Goal: Information Seeking & Learning: Learn about a topic

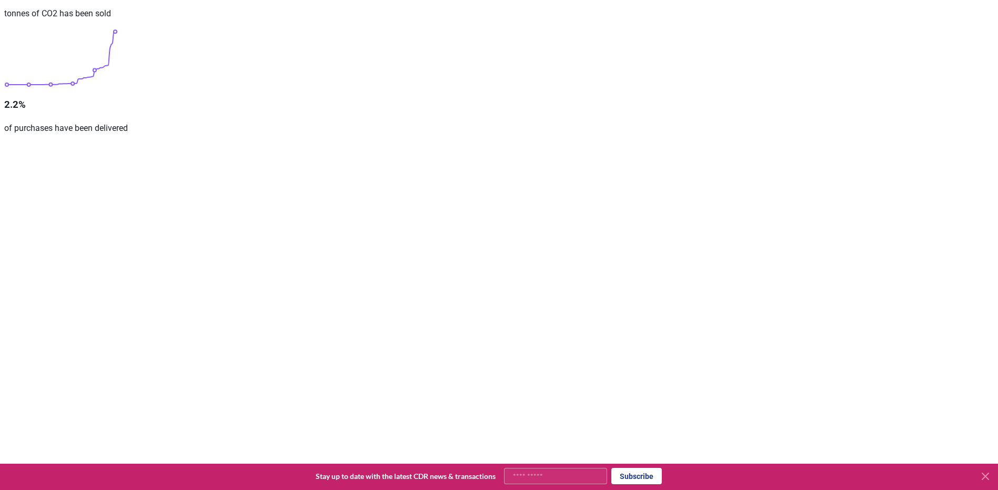
scroll to position [316, 0]
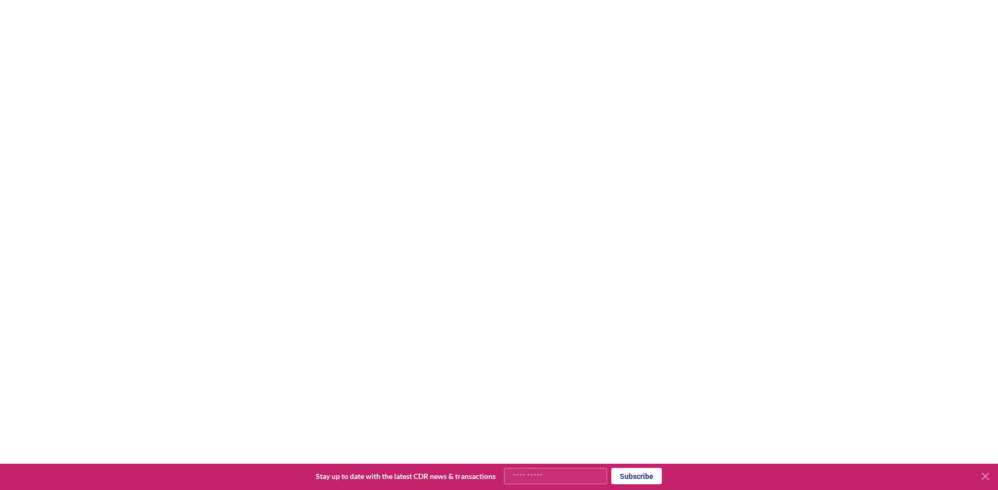
scroll to position [789, 0]
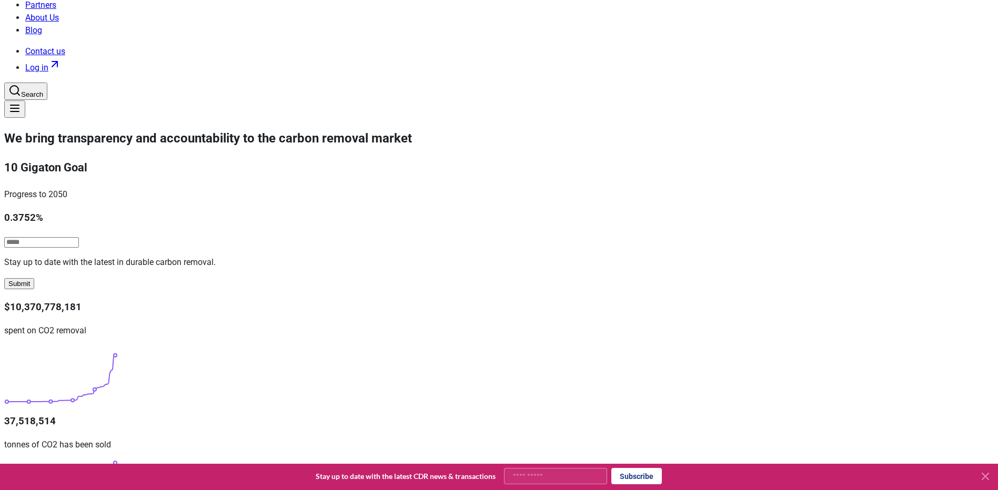
scroll to position [0, 0]
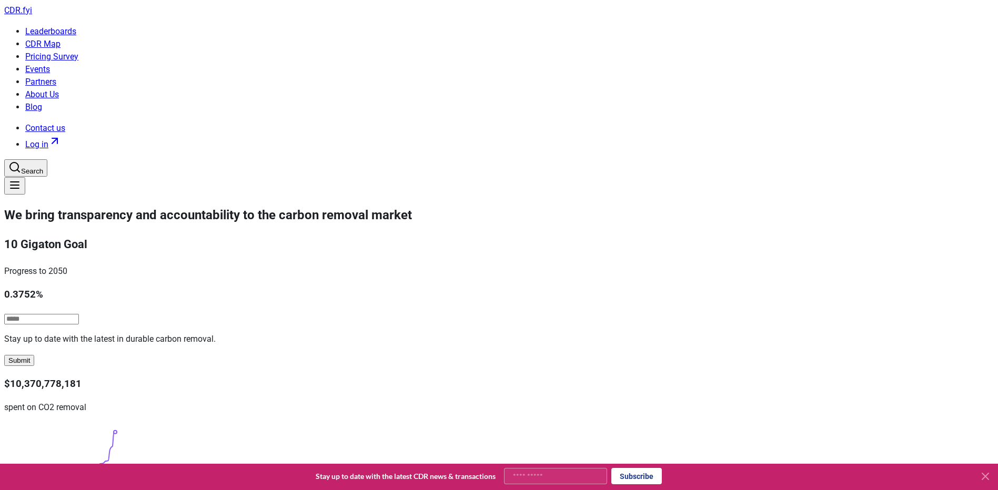
click at [76, 26] on link "Leaderboards" at bounding box center [50, 31] width 51 height 10
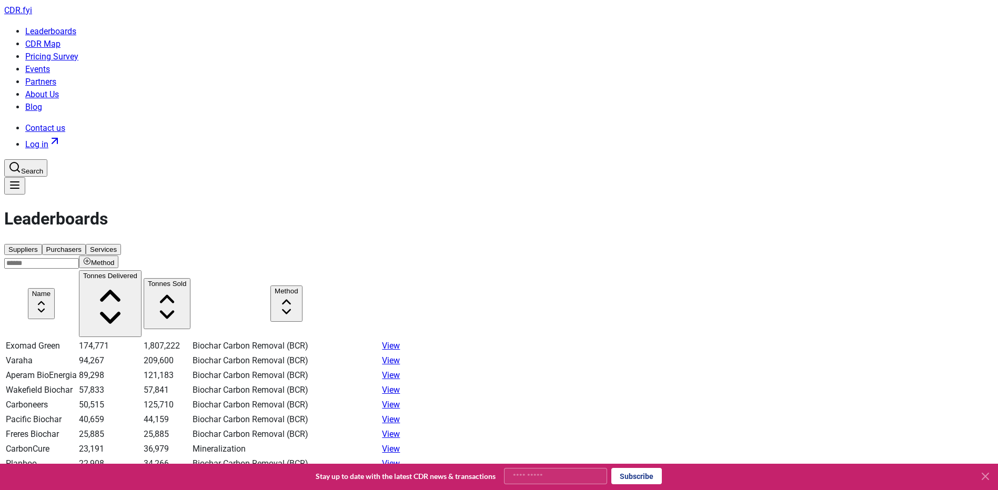
click at [32, 15] on span "CDR . fyi" at bounding box center [18, 10] width 28 height 10
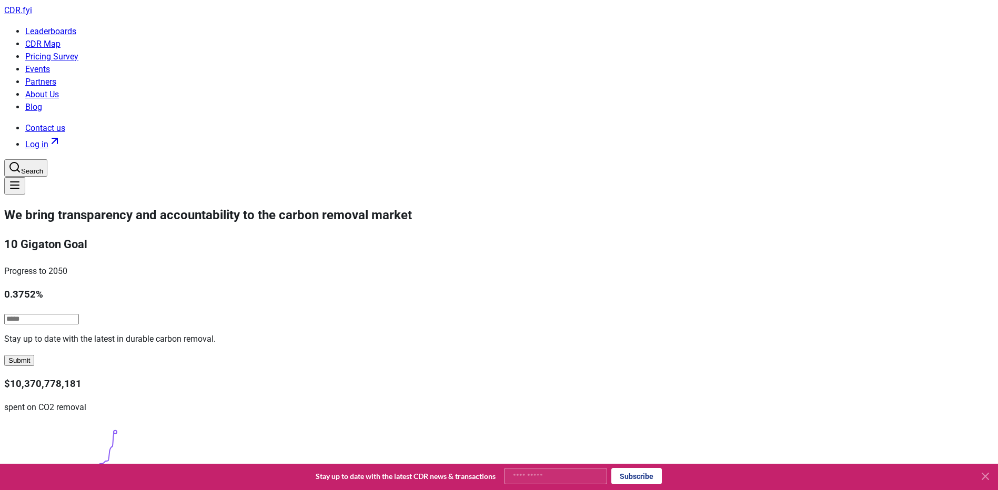
click at [61, 39] on link "CDR Map" at bounding box center [42, 44] width 35 height 10
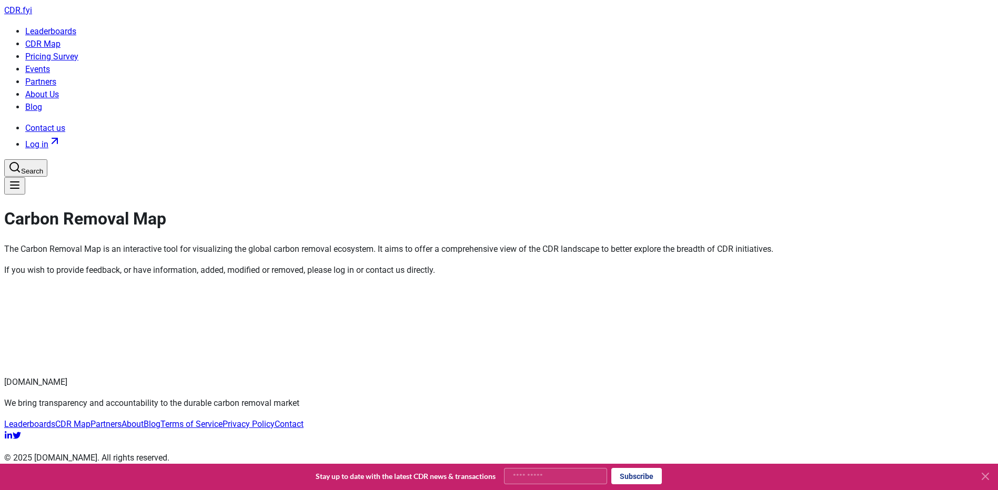
click at [918, 285] on div at bounding box center [499, 326] width 990 height 83
click at [873, 285] on div at bounding box center [499, 326] width 990 height 83
click at [32, 14] on span "CDR . fyi" at bounding box center [18, 10] width 28 height 10
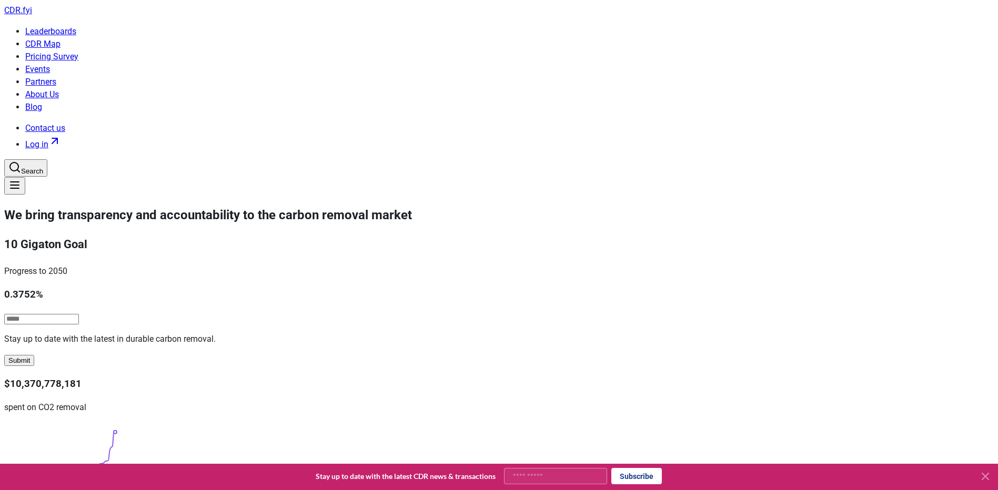
click at [78, 52] on link "Pricing Survey" at bounding box center [51, 57] width 53 height 10
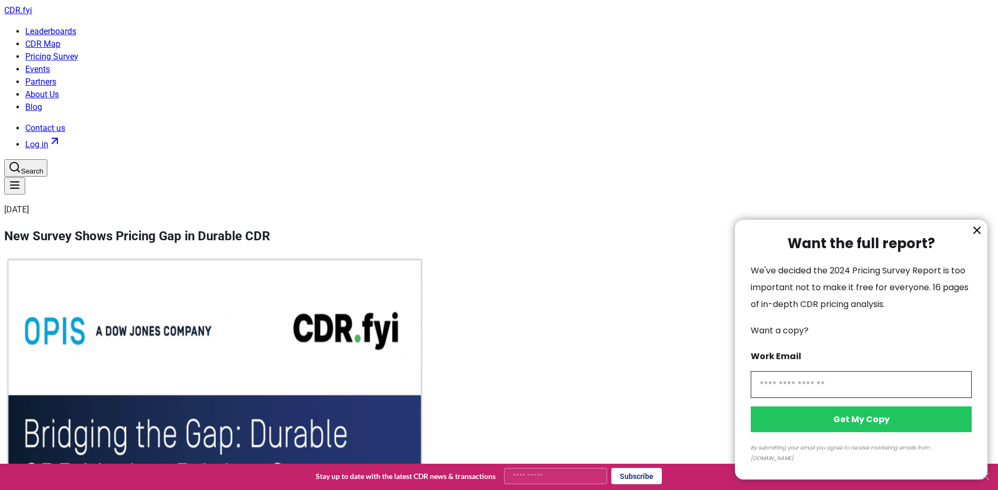
click at [222, 20] on div at bounding box center [499, 245] width 998 height 490
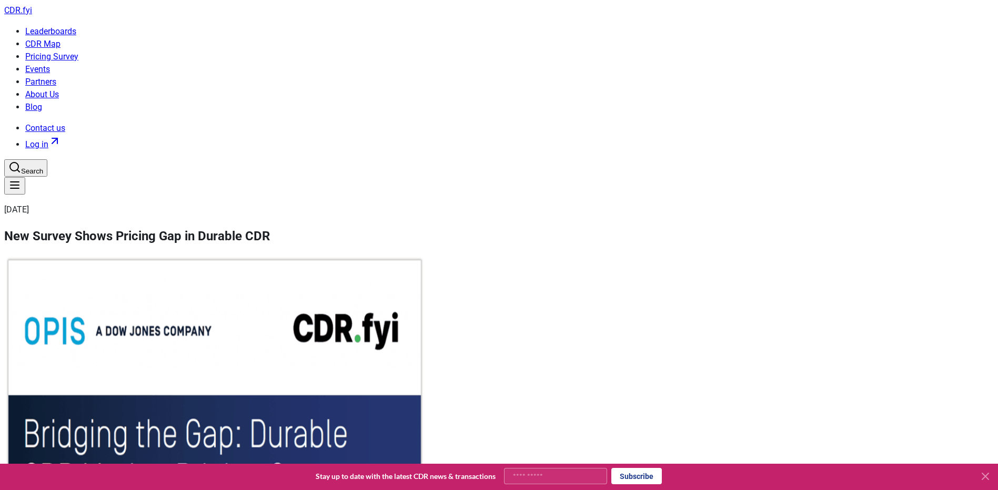
click at [32, 15] on span "CDR . fyi" at bounding box center [18, 10] width 28 height 10
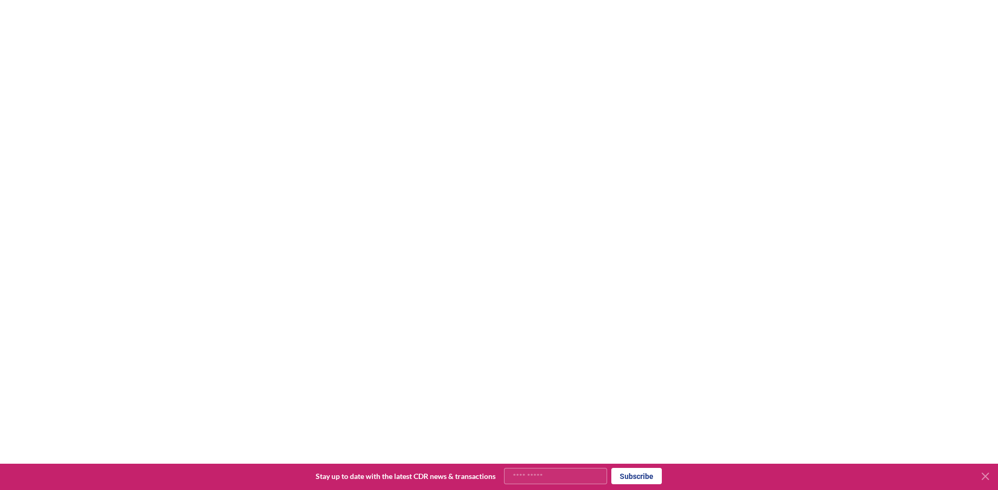
scroll to position [789, 0]
drag, startPoint x: 539, startPoint y: 117, endPoint x: 538, endPoint y: 142, distance: 24.8
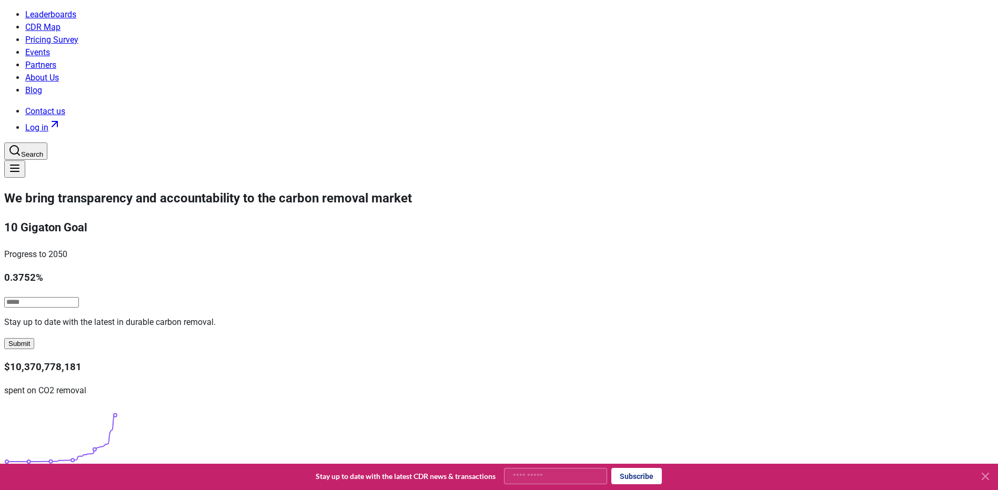
scroll to position [0, 0]
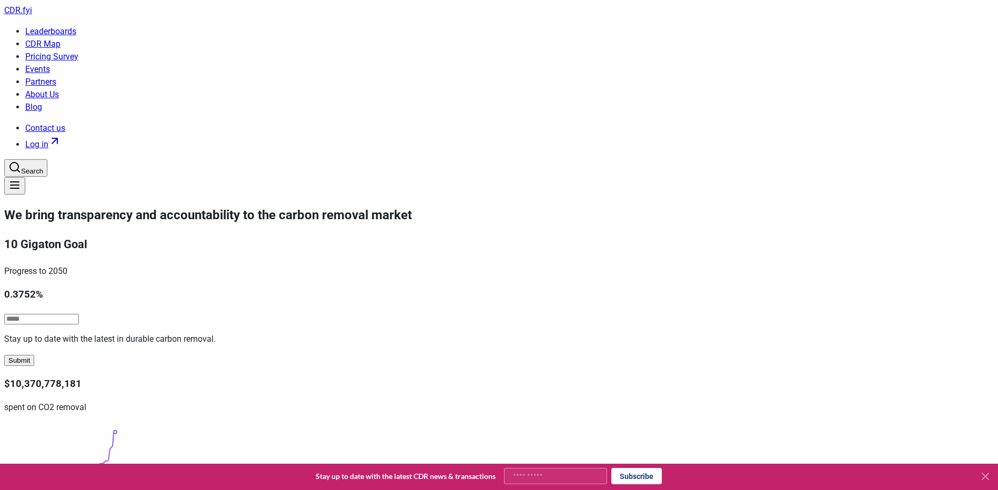
click at [56, 77] on link "Partners" at bounding box center [40, 82] width 31 height 10
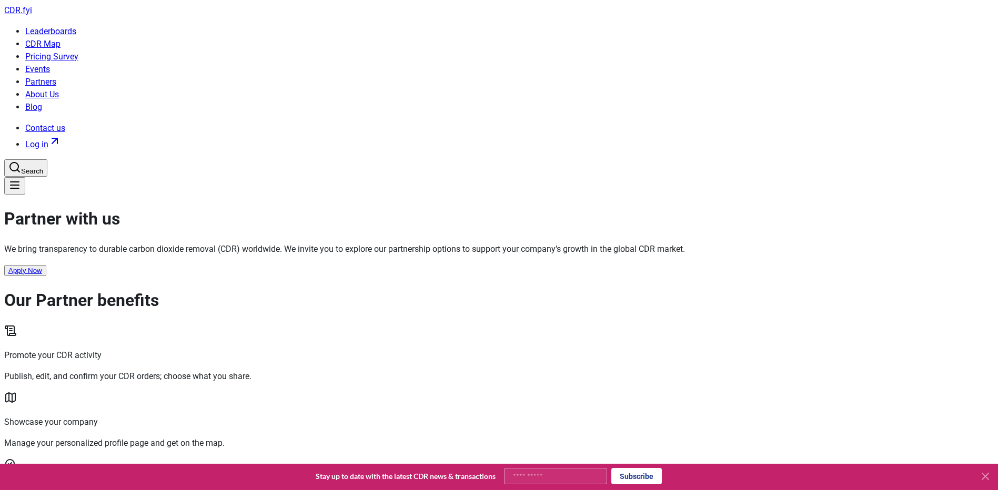
click at [76, 26] on link "Leaderboards" at bounding box center [50, 31] width 51 height 10
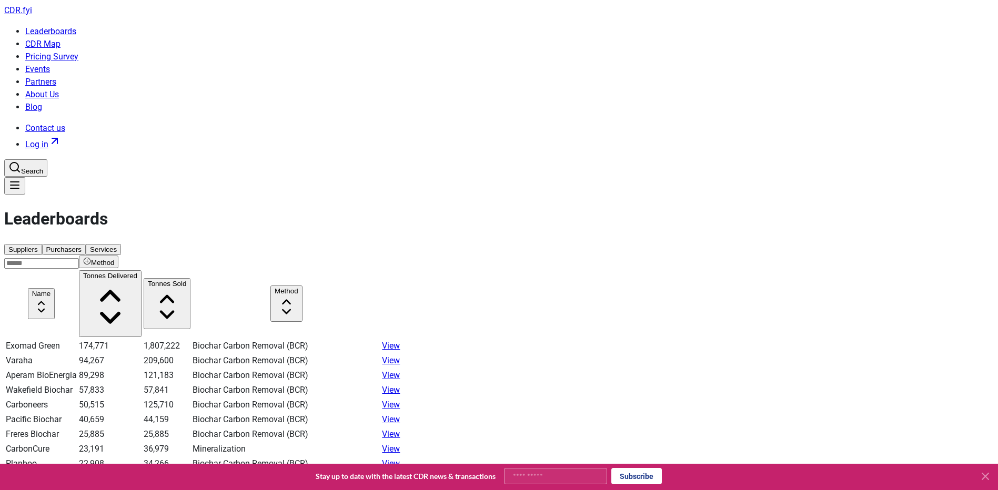
click at [118, 256] on button "Method" at bounding box center [98, 262] width 39 height 13
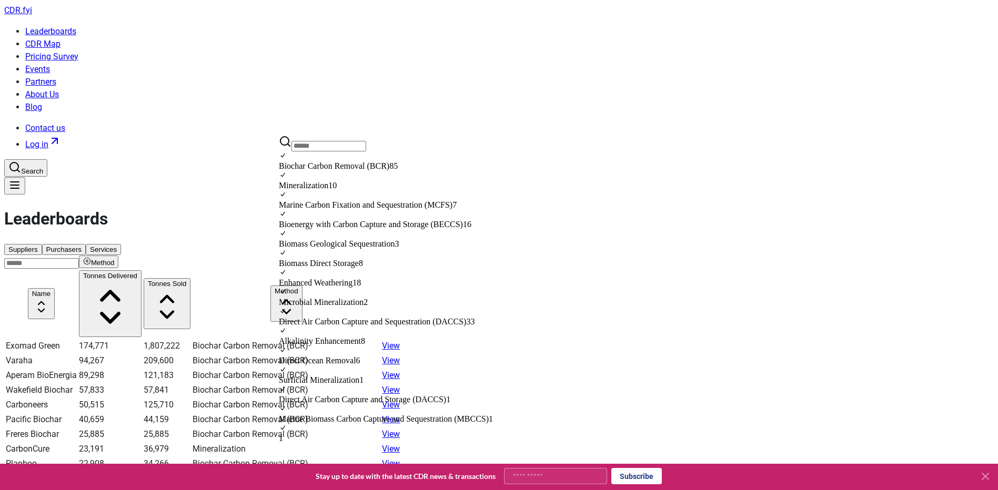
scroll to position [158, 0]
click at [292, 307] on div "Suggestions" at bounding box center [386, 312] width 214 height 10
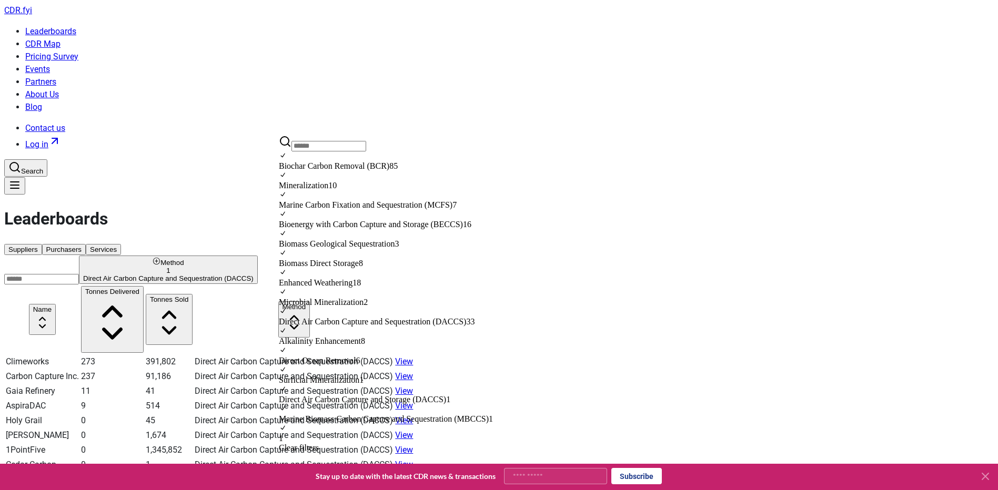
click at [258, 256] on button "Method 1 Direct Air Carbon Capture and Sequestration (DACCS)" at bounding box center [168, 270] width 179 height 28
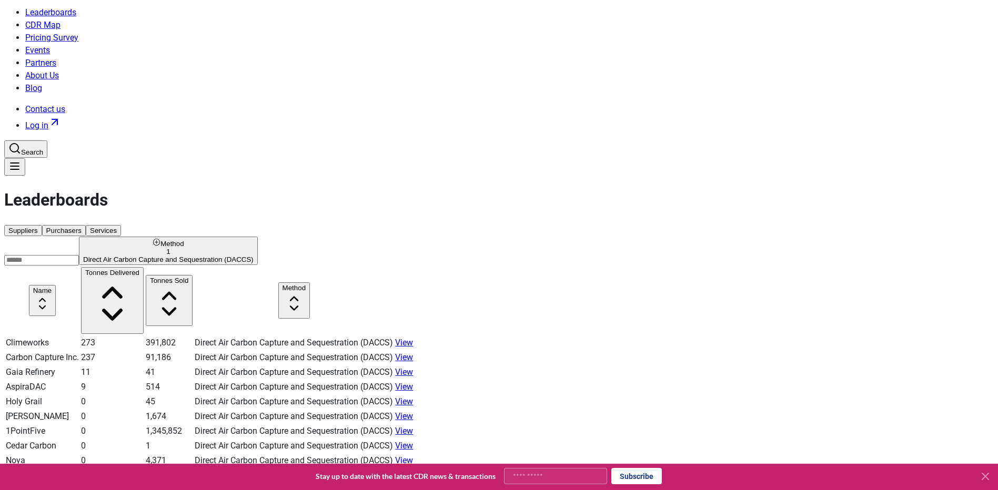
scroll to position [53, 0]
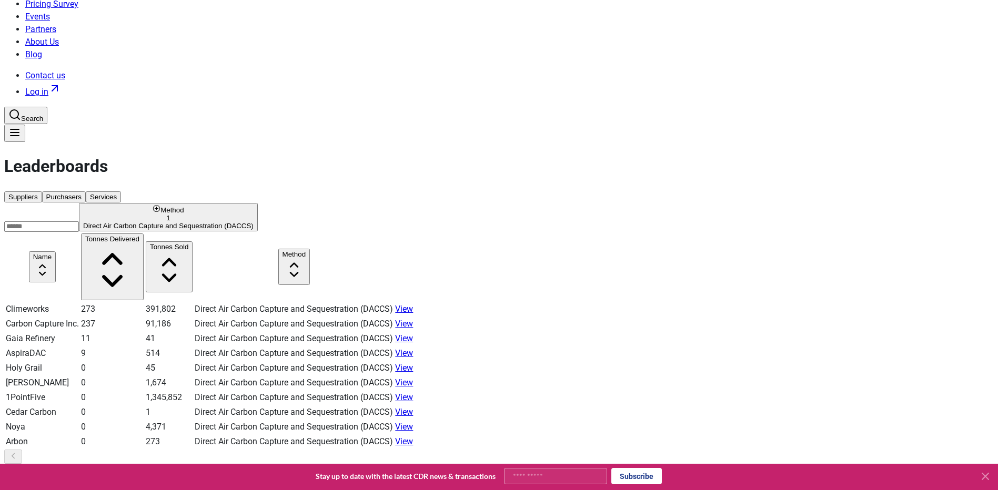
click at [37, 487] on button "2" at bounding box center [31, 492] width 12 height 11
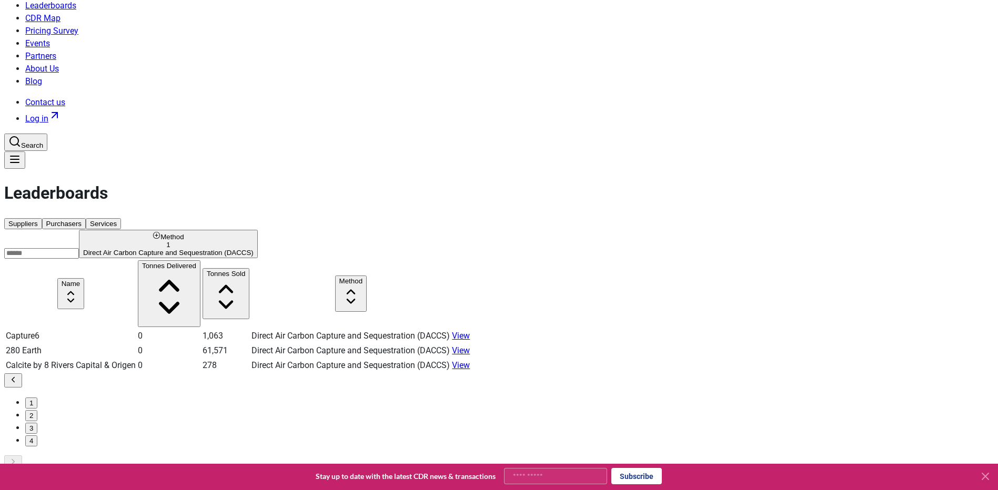
scroll to position [0, 0]
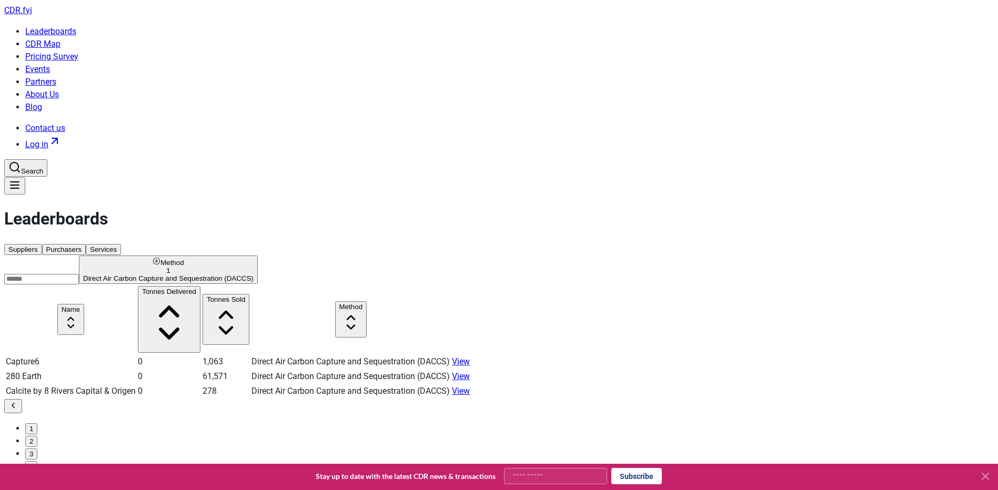
click at [76, 26] on link "Leaderboards" at bounding box center [50, 31] width 51 height 10
click at [32, 15] on span "CDR . fyi" at bounding box center [18, 10] width 28 height 10
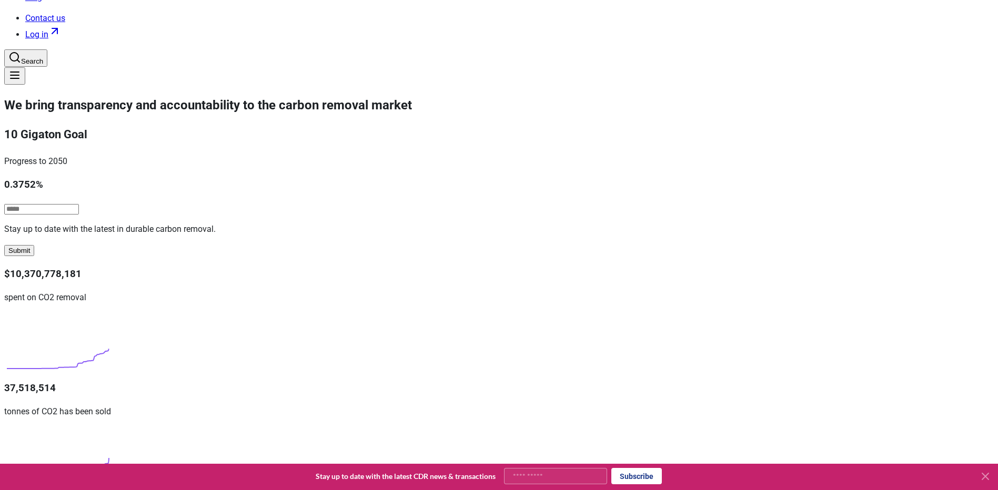
scroll to position [316, 0]
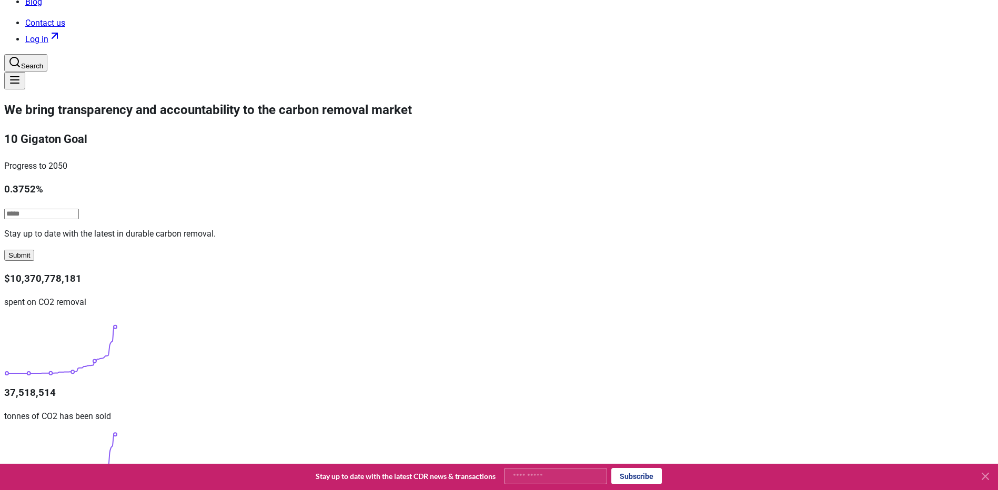
scroll to position [0, 0]
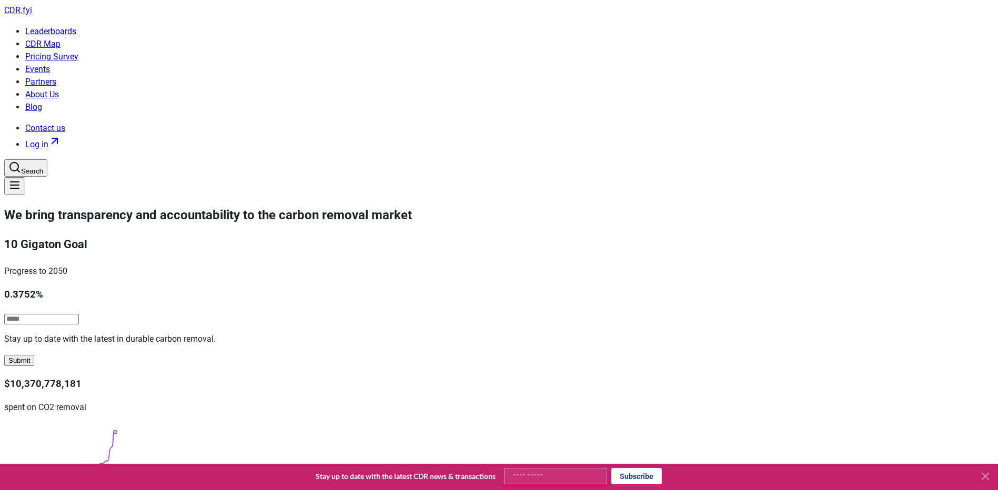
click at [76, 26] on link "Leaderboards" at bounding box center [50, 31] width 51 height 10
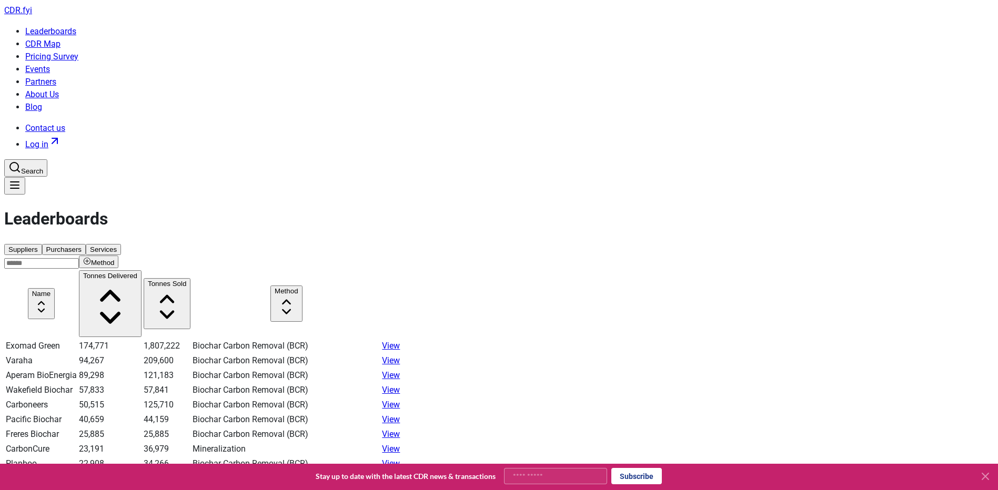
click at [32, 15] on span "CDR . fyi" at bounding box center [18, 10] width 28 height 10
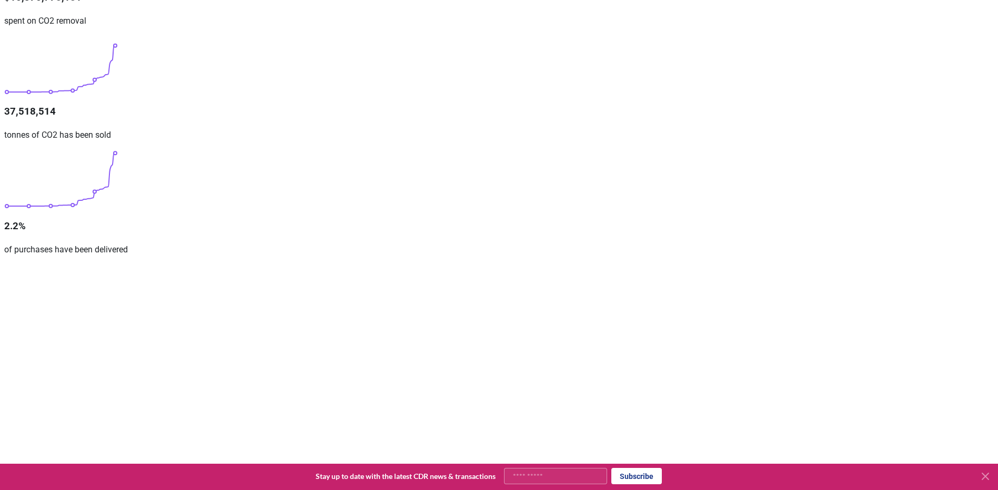
scroll to position [368, 0]
